Goal: Information Seeking & Learning: Learn about a topic

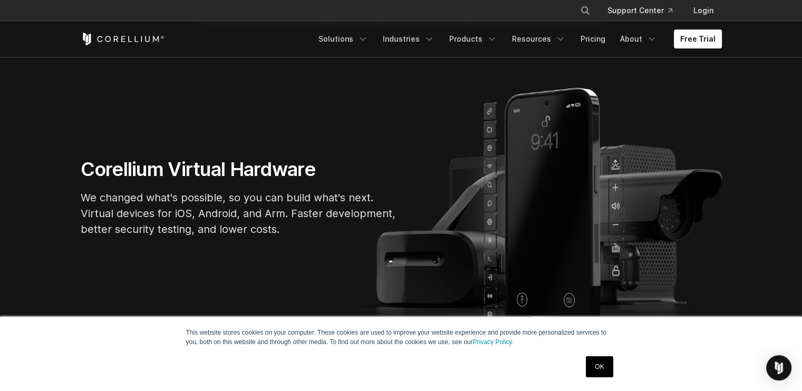
scroll to position [53, 0]
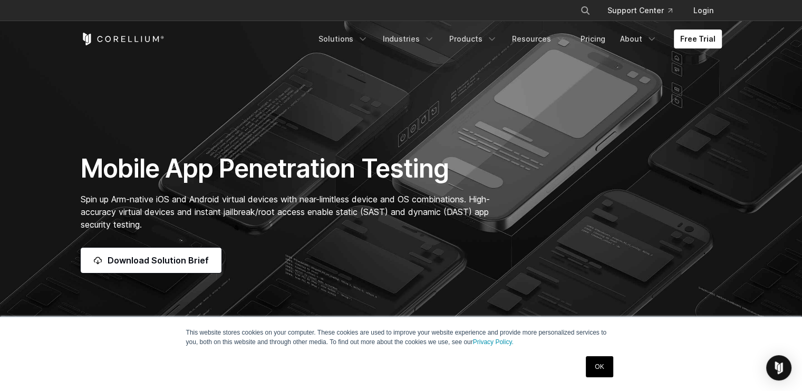
scroll to position [53, 0]
